Goal: Communication & Community: Answer question/provide support

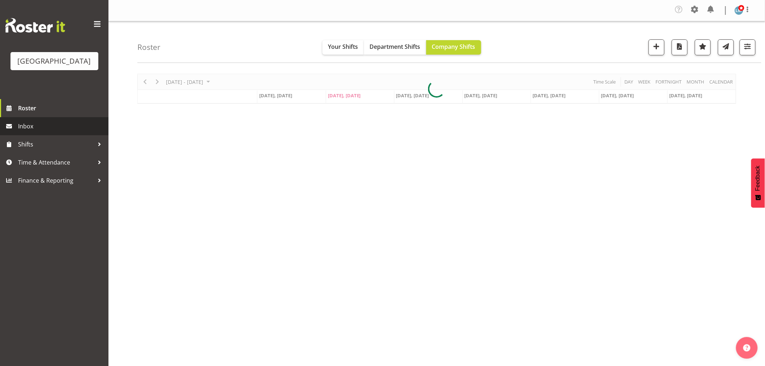
click at [34, 132] on span "Inbox" at bounding box center [61, 126] width 87 height 11
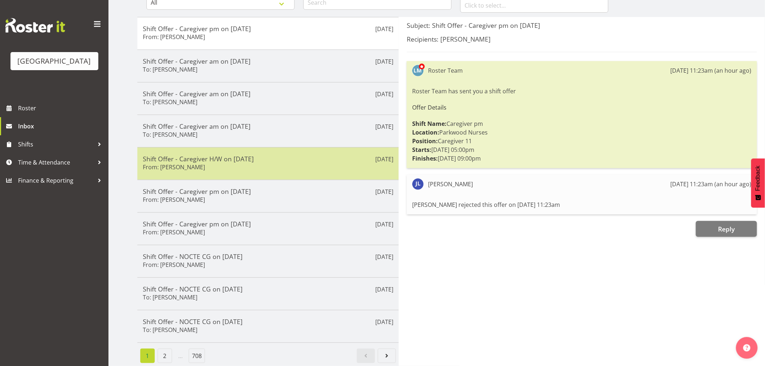
scroll to position [90, 0]
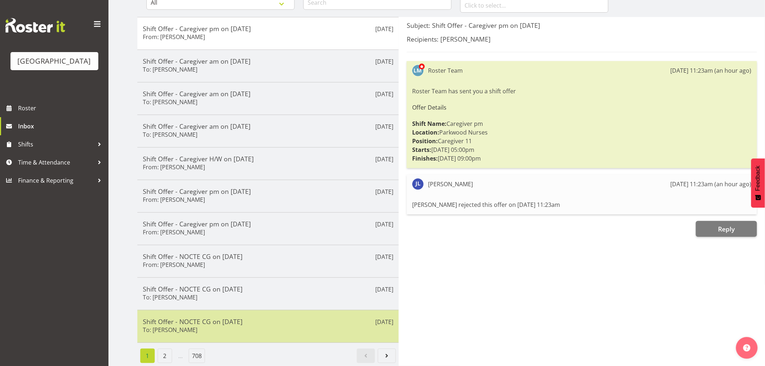
click at [263, 318] on h5 "Shift Offer - NOCTE CG on 03/09/25" at bounding box center [268, 322] width 251 height 8
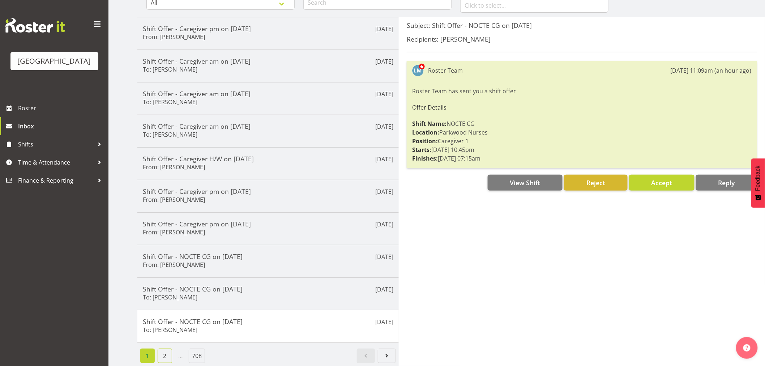
click at [161, 349] on link "2" at bounding box center [165, 356] width 14 height 14
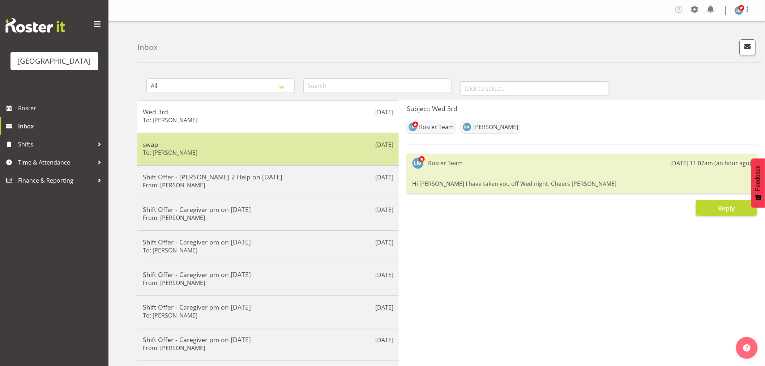
click at [158, 158] on div "Sep 2nd swap To: Linda Shearman" at bounding box center [267, 149] width 261 height 33
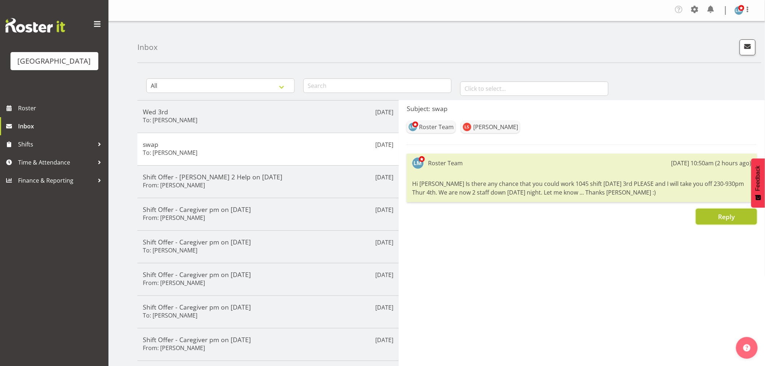
click at [712, 216] on button "Reply" at bounding box center [726, 217] width 61 height 16
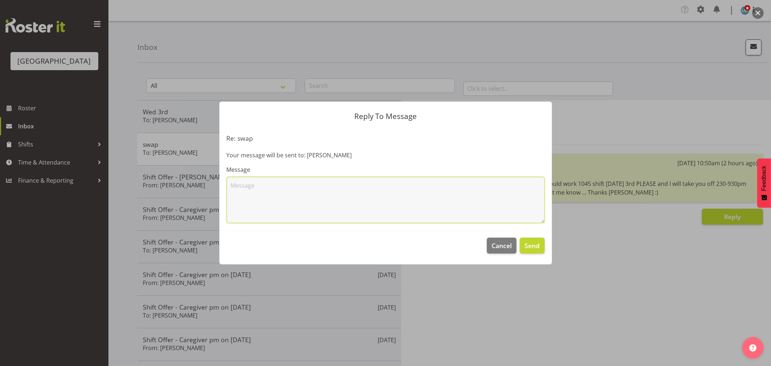
click at [416, 206] on textarea at bounding box center [386, 200] width 318 height 46
type textarea "Sorry take you off 230-11pm"
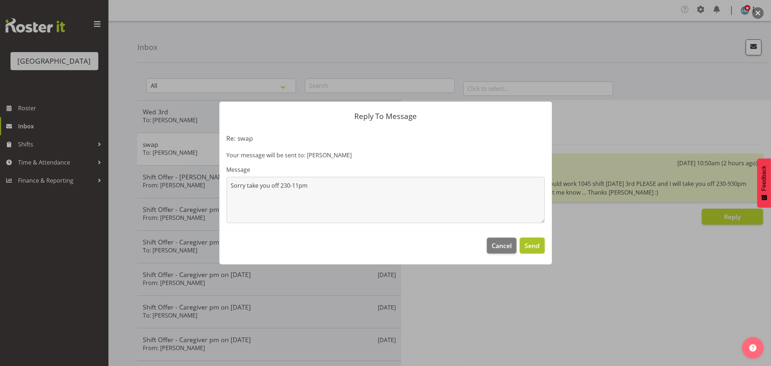
click at [530, 247] on span "Send" at bounding box center [532, 245] width 15 height 9
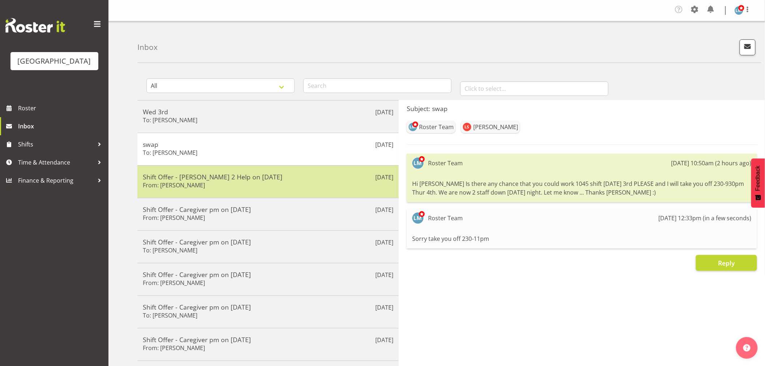
click at [181, 183] on h6 "From: Jessa Catapang" at bounding box center [174, 185] width 62 height 7
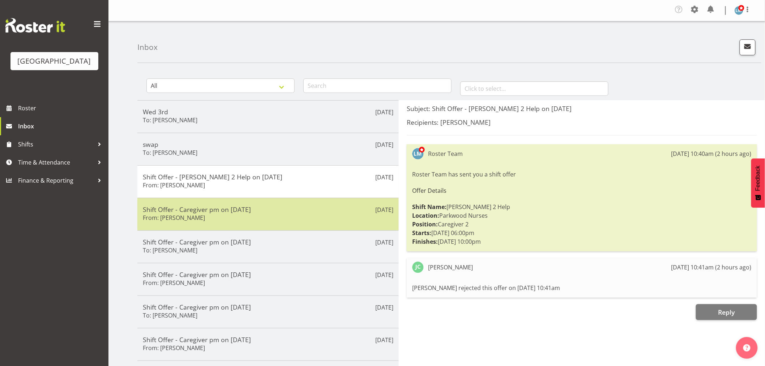
click at [178, 212] on h5 "Shift Offer - Caregiver pm on 02/09/25" at bounding box center [268, 209] width 251 height 8
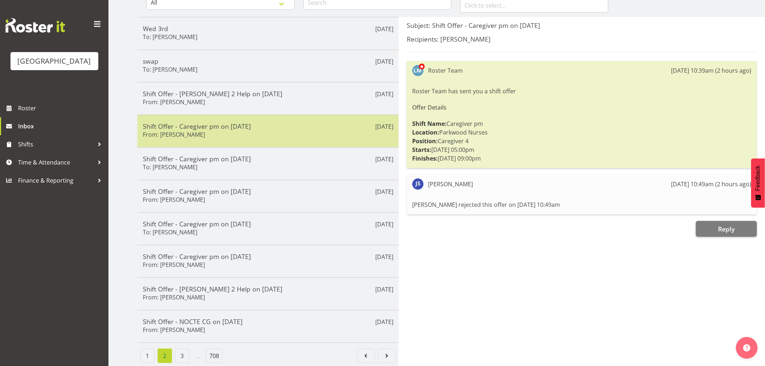
scroll to position [90, 0]
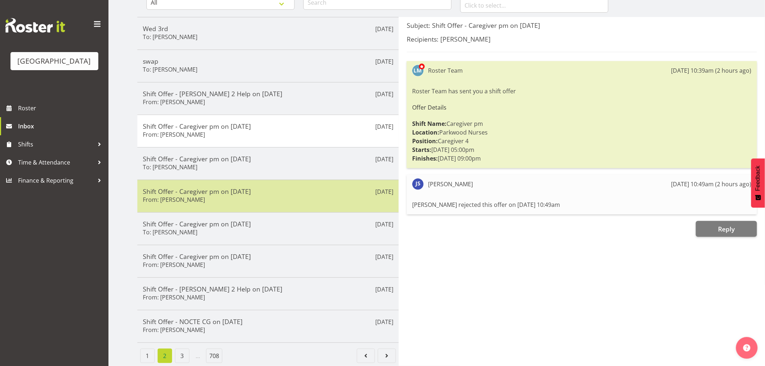
click at [158, 200] on div "Sep 2nd Shift Offer - Caregiver pm on 02/09/25 From: Caitlin Huria" at bounding box center [267, 196] width 261 height 33
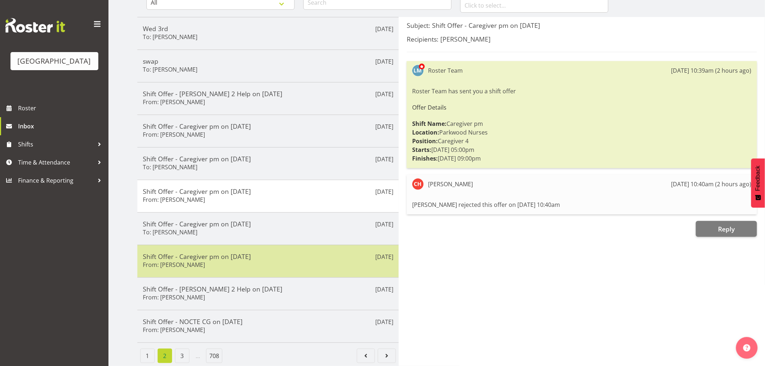
click at [183, 264] on div "Shift Offer - Caregiver pm on 02/09/25 From: Roldan R Lopiga" at bounding box center [268, 261] width 251 height 18
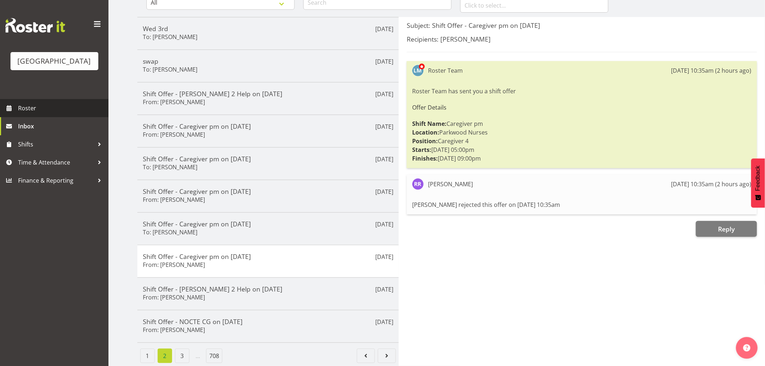
click at [27, 114] on span "Roster" at bounding box center [61, 108] width 87 height 11
